Goal: Information Seeking & Learning: Learn about a topic

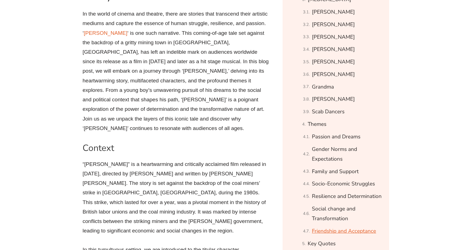
scroll to position [418, 0]
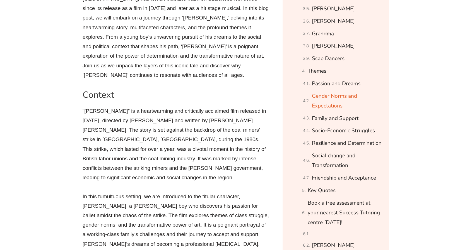
click at [338, 97] on link "Gender Norms and Expectations" at bounding box center [347, 101] width 70 height 20
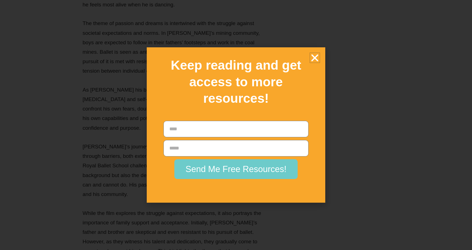
scroll to position [5809, 0]
click at [312, 56] on icon "Close" at bounding box center [315, 58] width 10 height 10
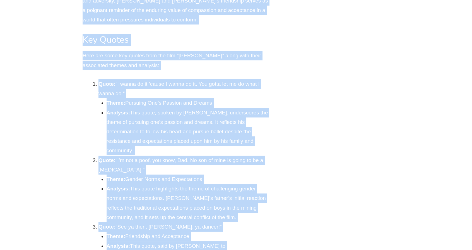
scroll to position [9323, 0]
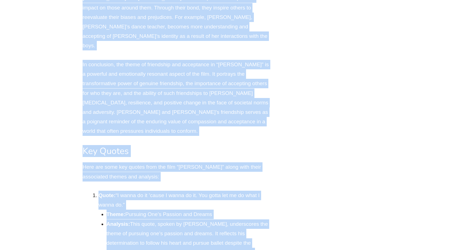
drag, startPoint x: 77, startPoint y: 49, endPoint x: 159, endPoint y: 70, distance: 84.3
copy div "Lorem Ipsum: Dolorsi ame Consecte Adipisc Elits Doeiu Tempo: Incidid utl Etdolo…"
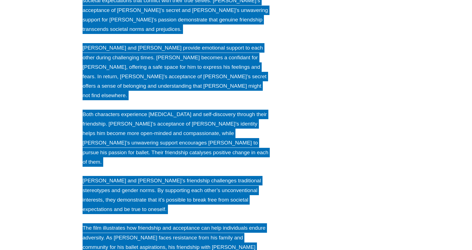
scroll to position [8988, 0]
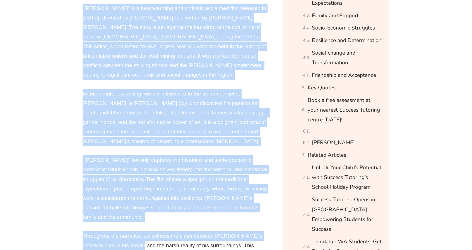
scroll to position [591, 0]
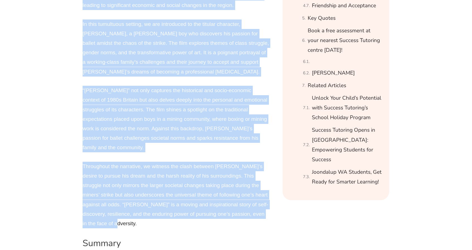
drag, startPoint x: 84, startPoint y: 39, endPoint x: 265, endPoint y: 172, distance: 224.4
copy div "Lorem Ipsum: Dolorsi ame Consecte Adipi Elits: Doeiusm tem Incididu Ut lab etdo…"
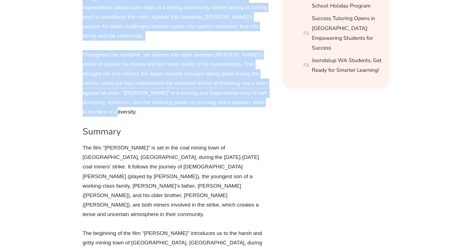
scroll to position [730, 0]
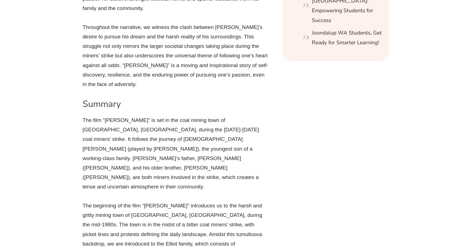
click at [84, 98] on h2 "Summary" at bounding box center [176, 104] width 187 height 12
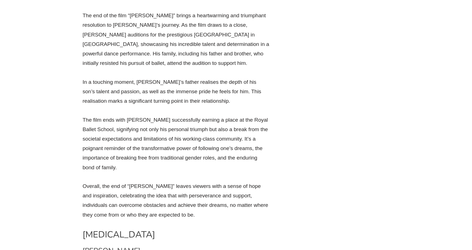
scroll to position [1623, 0]
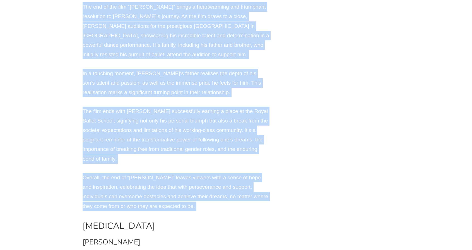
drag, startPoint x: 84, startPoint y: 49, endPoint x: 176, endPoint y: 103, distance: 107.0
copy div "Loremip Dol sita “Conse Adipis” el sed do eiu temp incidi utla et Dolore Magnaa…"
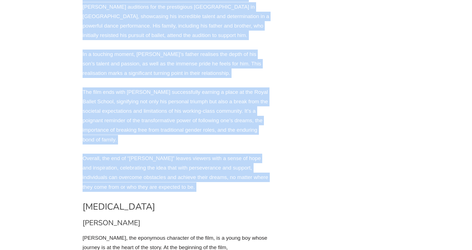
scroll to position [1650, 0]
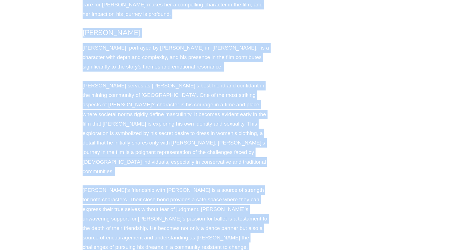
scroll to position [3574, 0]
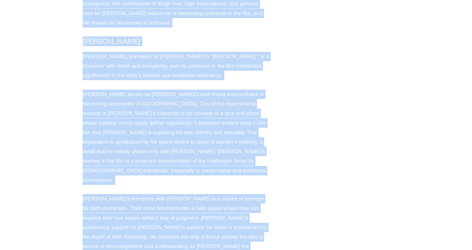
drag, startPoint x: 83, startPoint y: 96, endPoint x: 262, endPoint y: 97, distance: 179.6
copy div "Loremipsu Dolorsit Ametc Adipis Elits Doeius, tem incididun utlaboree do mag al…"
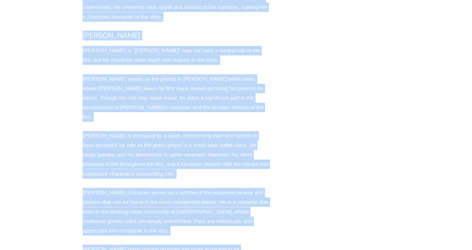
scroll to position [4829, 0]
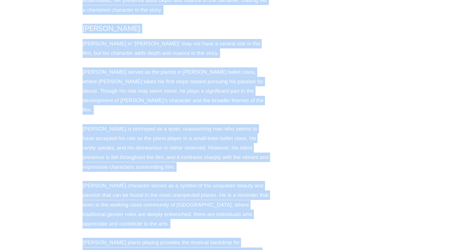
drag, startPoint x: 84, startPoint y: 64, endPoint x: 249, endPoint y: 111, distance: 171.4
copy div "Loremip Dolorsi, ametconse ad Elit Seddoei te “Incid Utlabo,” et d magnaaliq en…"
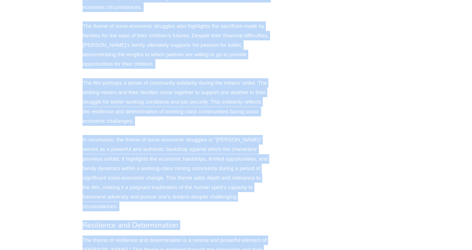
scroll to position [7673, 0]
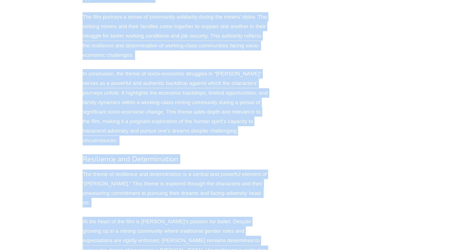
drag, startPoint x: 83, startPoint y: 61, endPoint x: 140, endPoint y: 126, distance: 86.1
copy div "Loremi Dolorsi ame Consec Adi elits do “Eiusmod tem Incidi” ut lab etdo “Magna …"
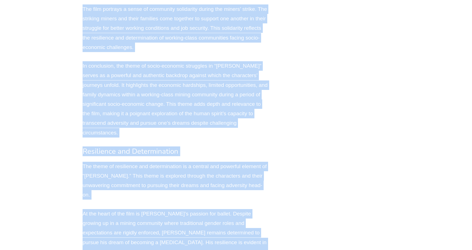
scroll to position [7785, 0]
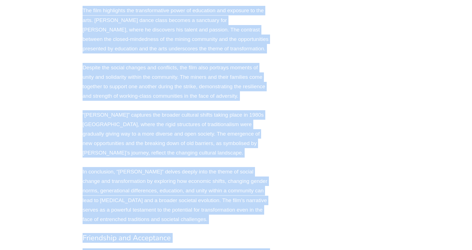
scroll to position [8733, 0]
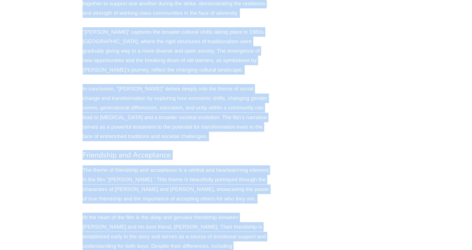
drag, startPoint x: 83, startPoint y: 34, endPoint x: 145, endPoint y: 132, distance: 116.7
copy div "Loremi dolors ame Consecteturadi Eli seddo ei “Tempor Incidi utl Etdoloremagnaa…"
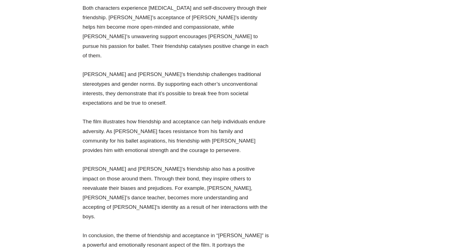
scroll to position [9123, 0]
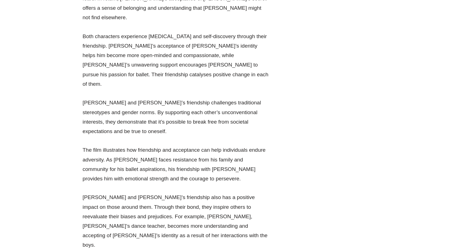
drag, startPoint x: 83, startPoint y: 150, endPoint x: 221, endPoint y: 219, distance: 154.4
copy div "Lor Ipsumd Sita con adip eli seddoe temp inc utla “Etdol Magnaa” enima mini ven…"
